Goal: Information Seeking & Learning: Compare options

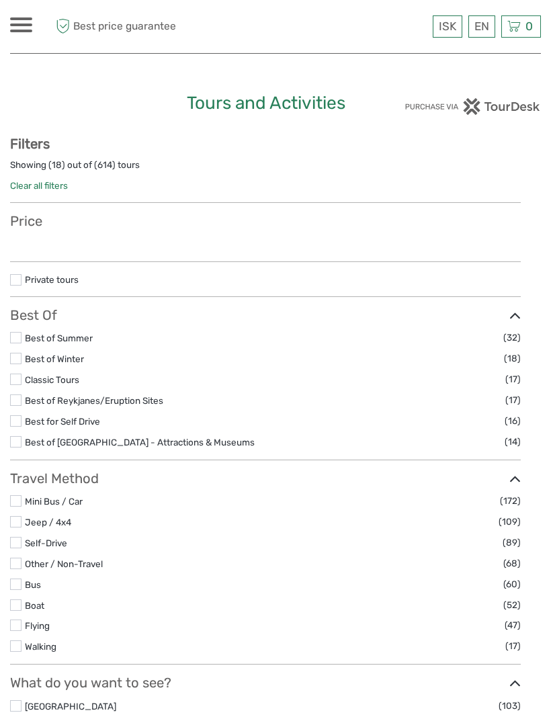
select select
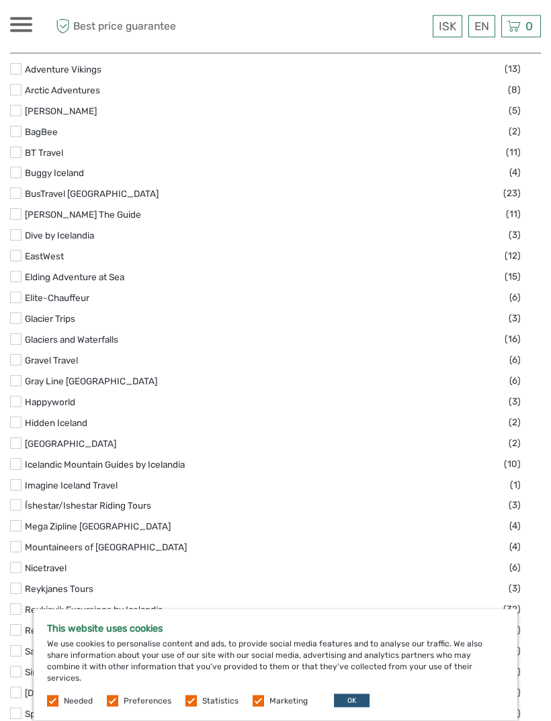
scroll to position [1607, 0]
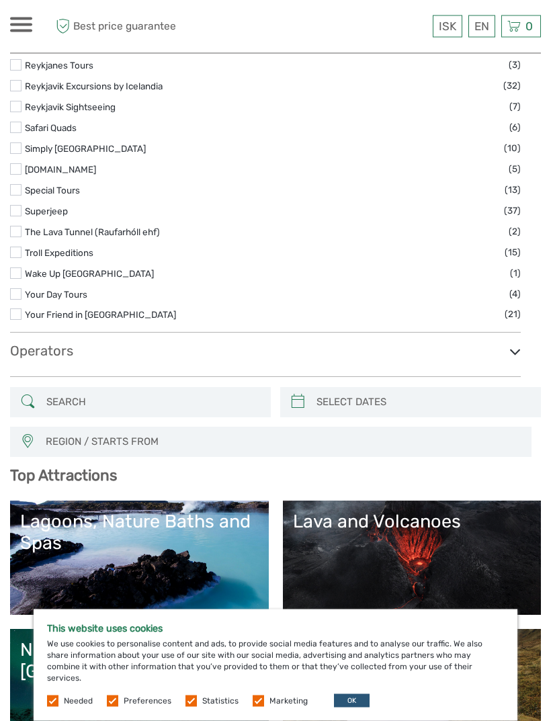
scroll to position [2130, 0]
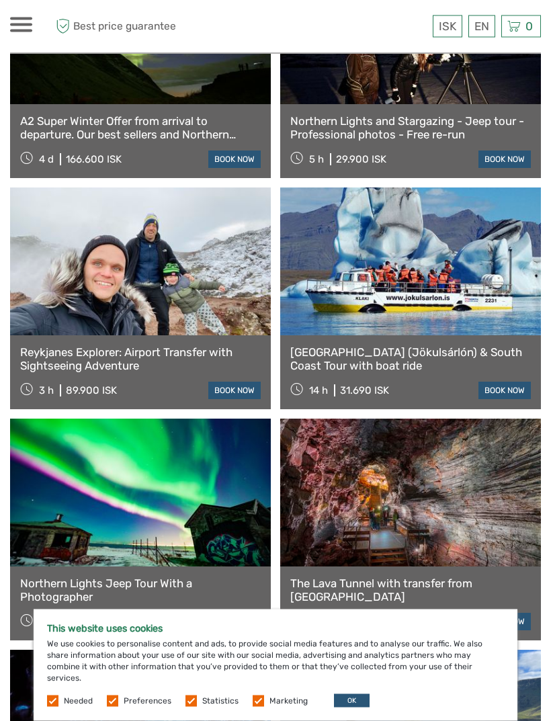
scroll to position [4027, 0]
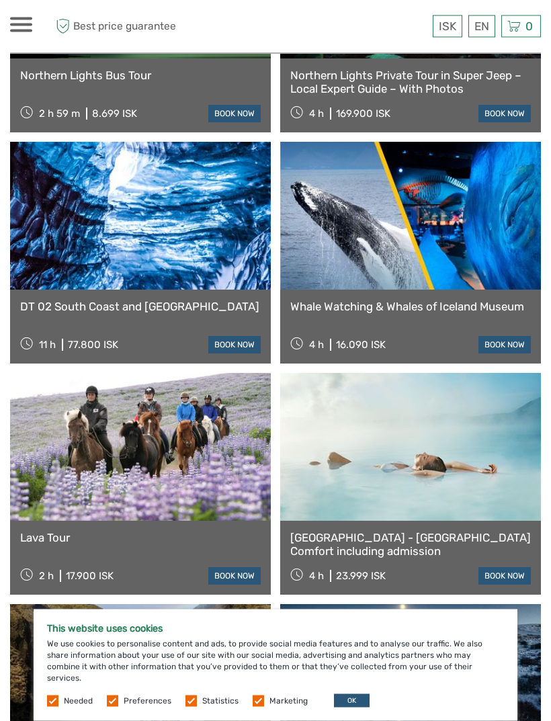
scroll to position [6152, 0]
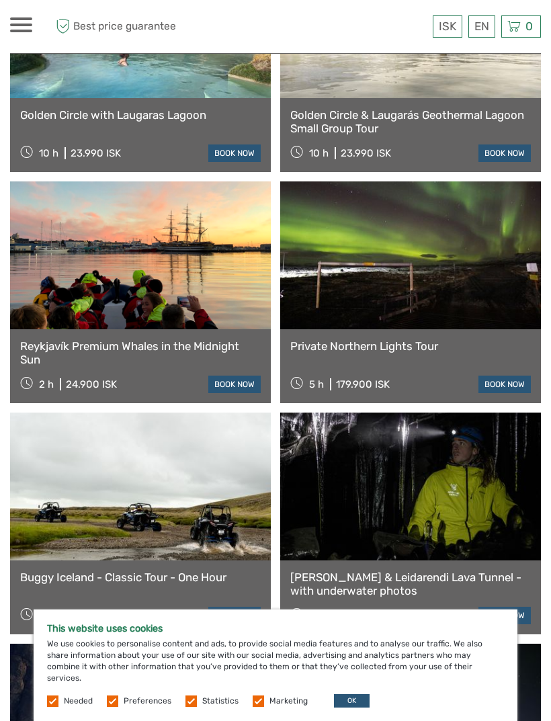
scroll to position [8192, 0]
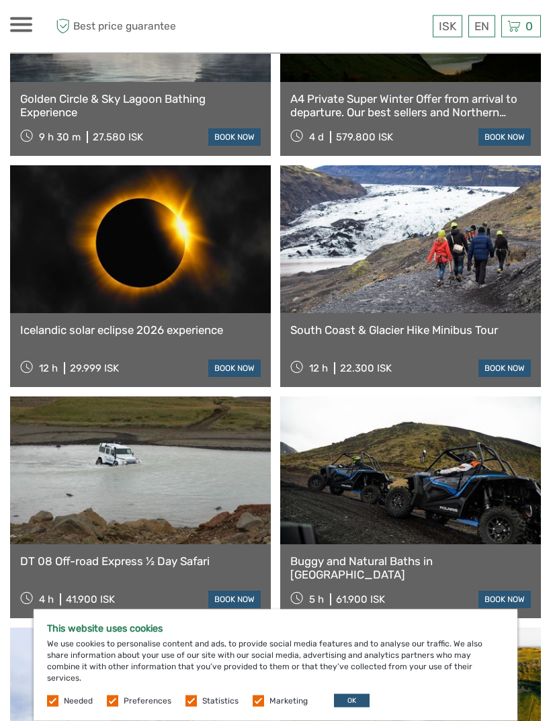
scroll to position [8901, 0]
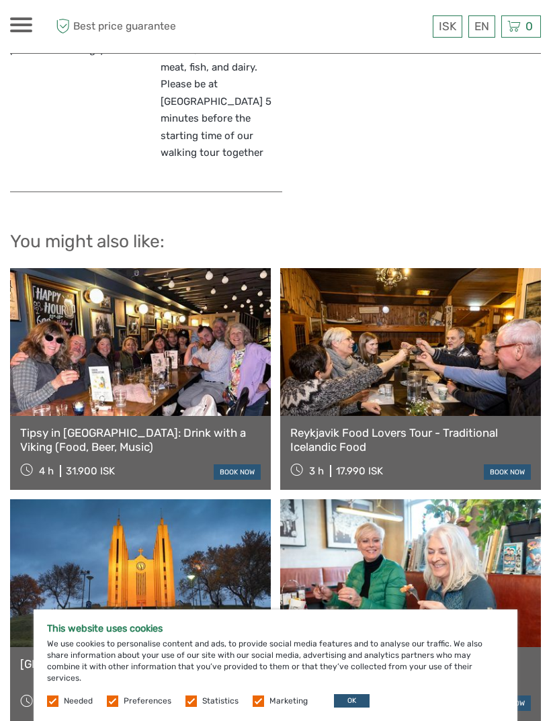
scroll to position [2400, 0]
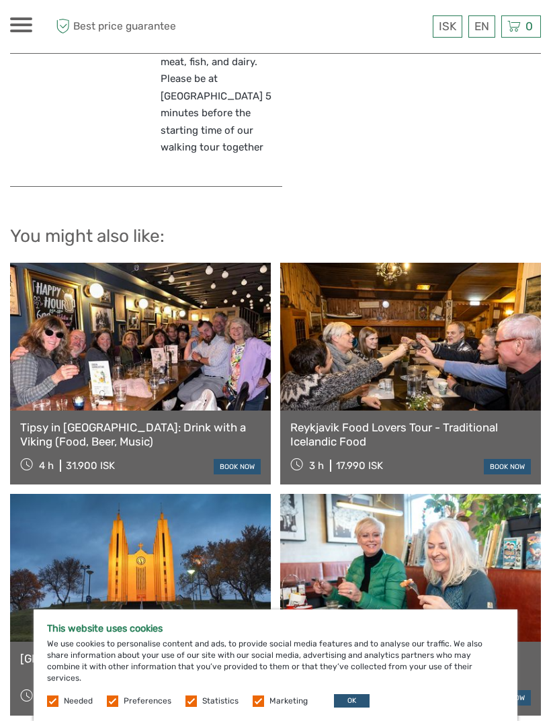
click at [161, 518] on link at bounding box center [140, 568] width 261 height 148
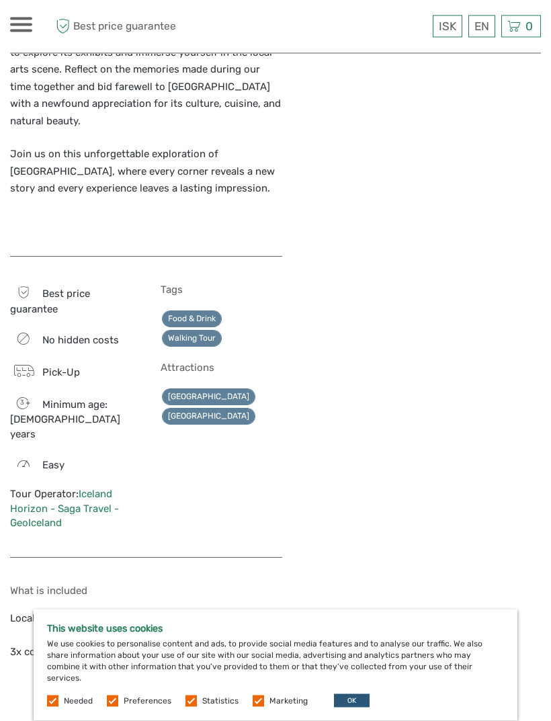
scroll to position [1167, 0]
